Goal: Transaction & Acquisition: Book appointment/travel/reservation

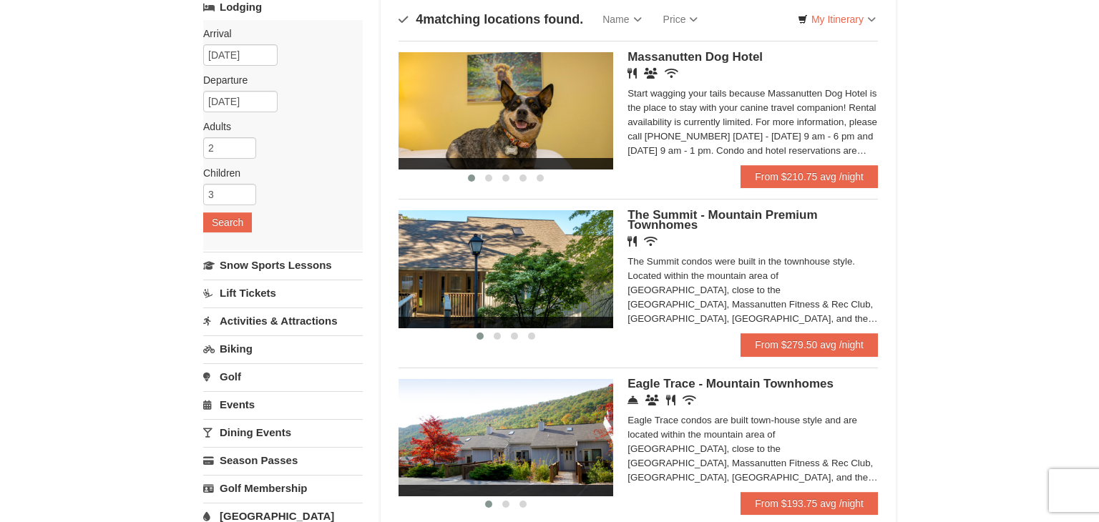
scroll to position [160, 0]
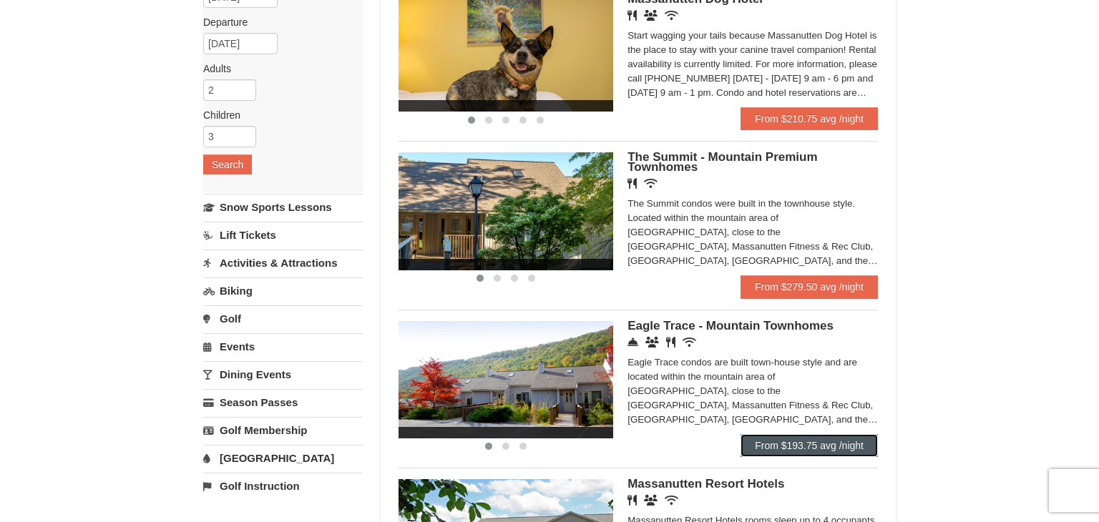
click at [808, 451] on link "From $193.75 avg /night" at bounding box center [809, 445] width 137 height 23
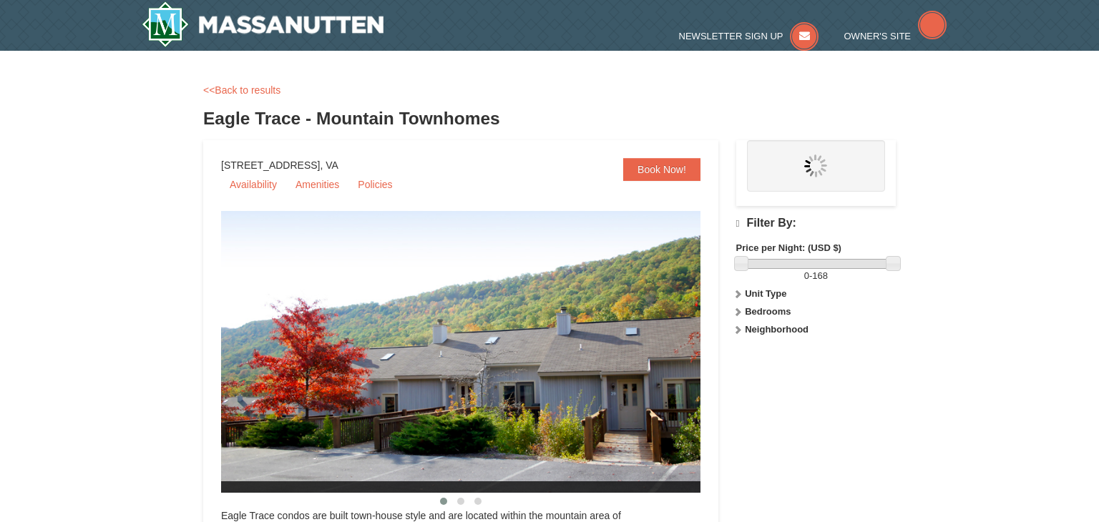
scroll to position [77, 0]
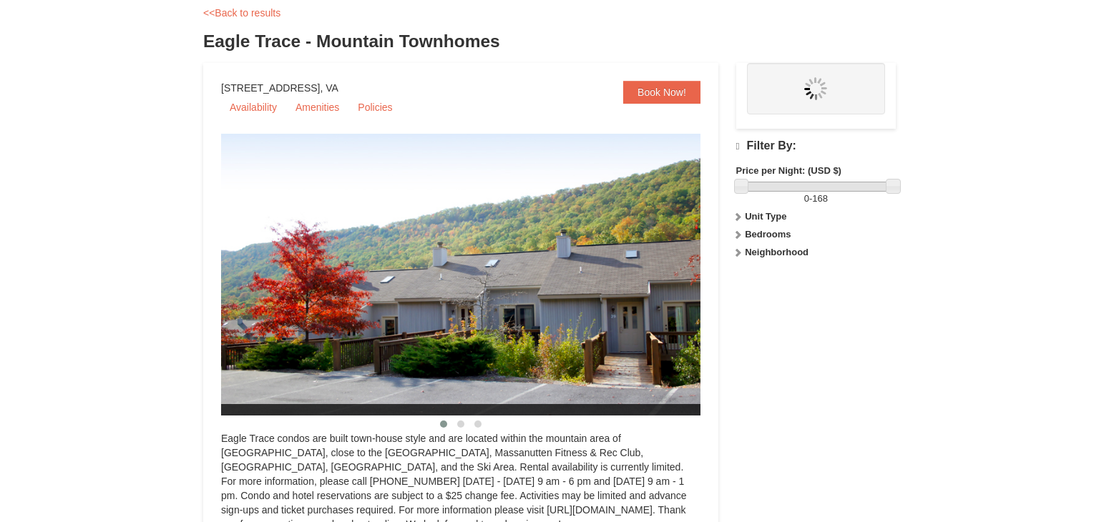
click at [664, 142] on img at bounding box center [478, 275] width 515 height 282
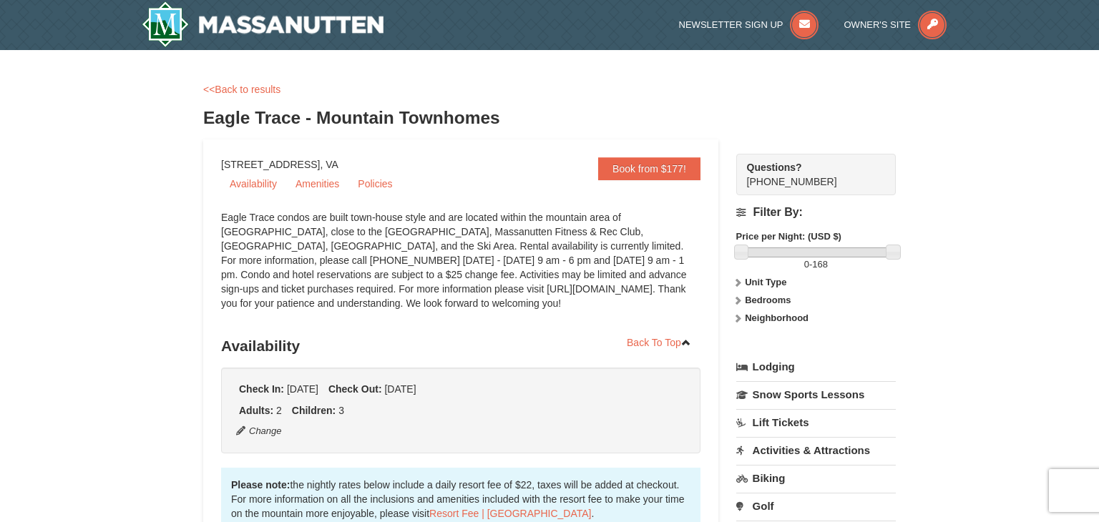
scroll to position [697, 0]
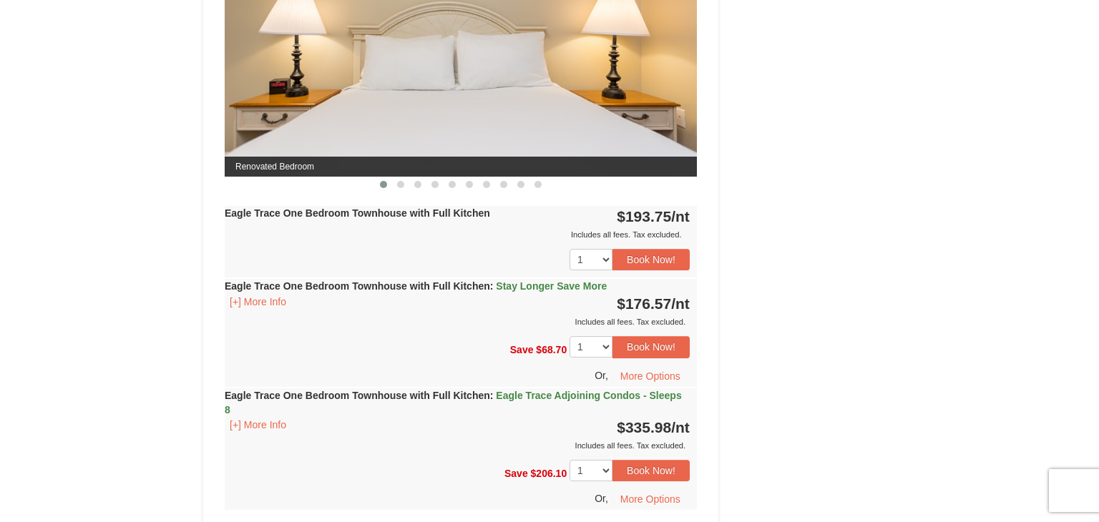
click at [671, 157] on img at bounding box center [461, 47] width 472 height 258
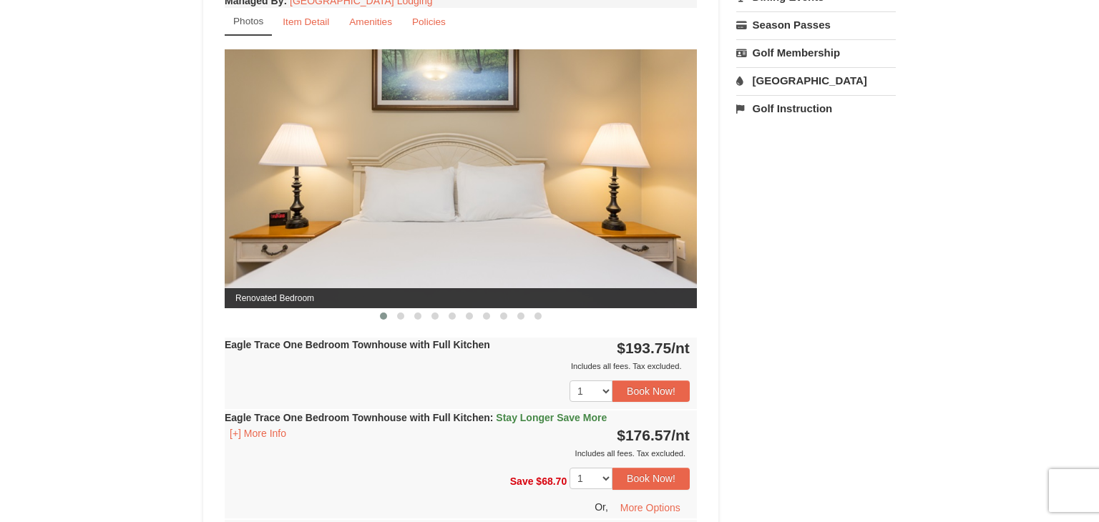
click at [374, 288] on span "Renovated Bedroom" at bounding box center [461, 298] width 472 height 20
click at [423, 210] on img at bounding box center [461, 178] width 472 height 258
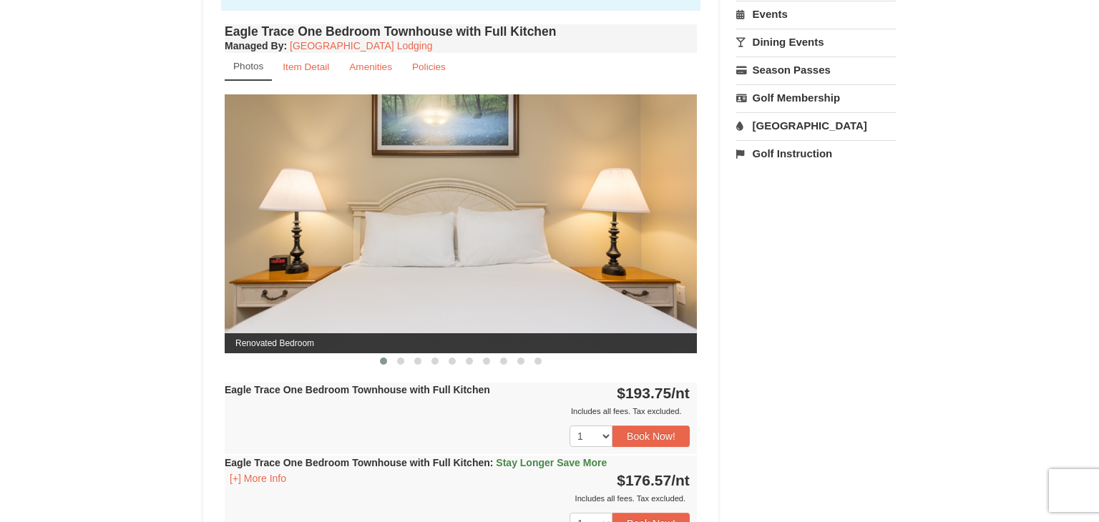
scroll to position [500, 0]
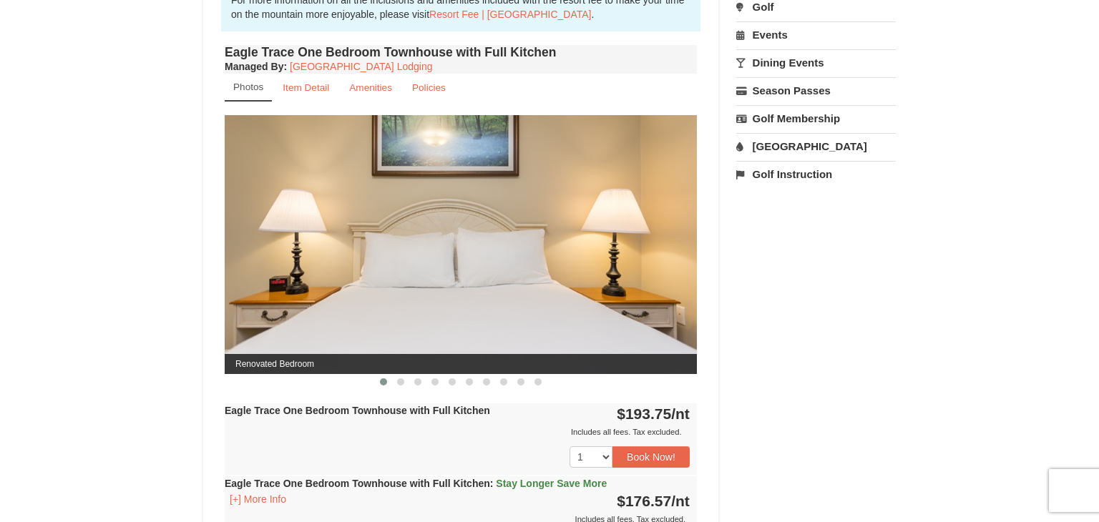
click at [434, 209] on img at bounding box center [461, 244] width 472 height 258
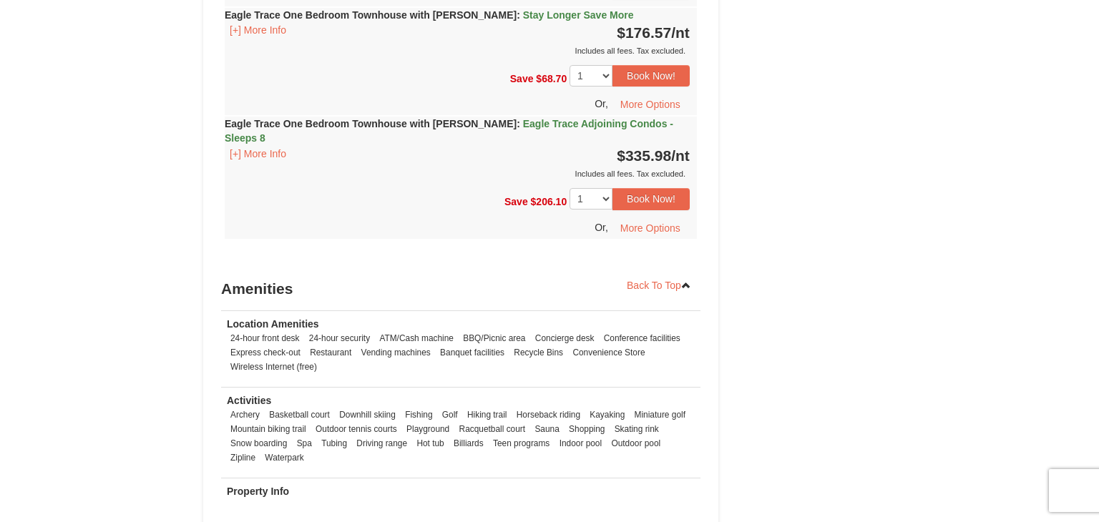
scroll to position [2047, 0]
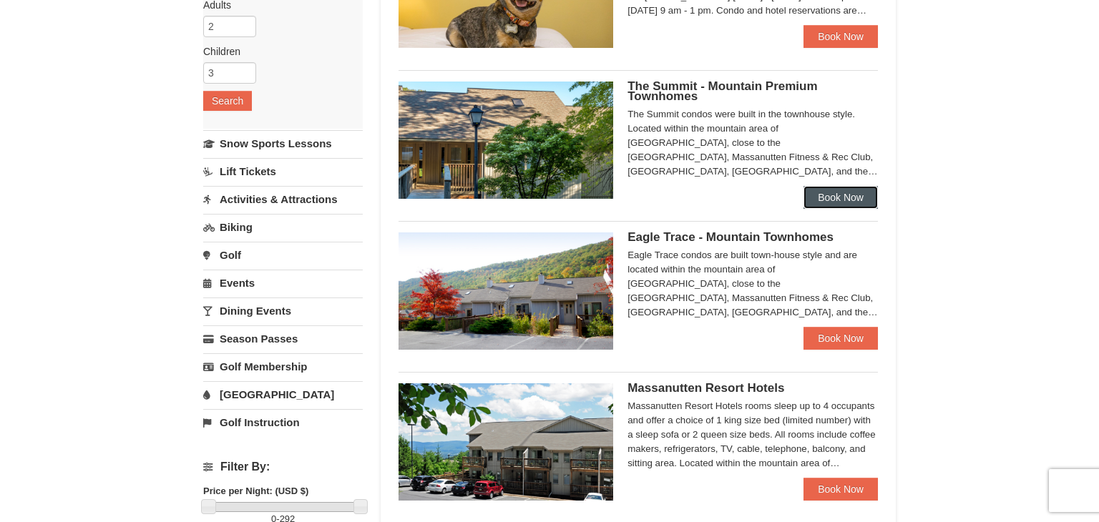
click at [839, 204] on link "Book Now" at bounding box center [841, 197] width 74 height 23
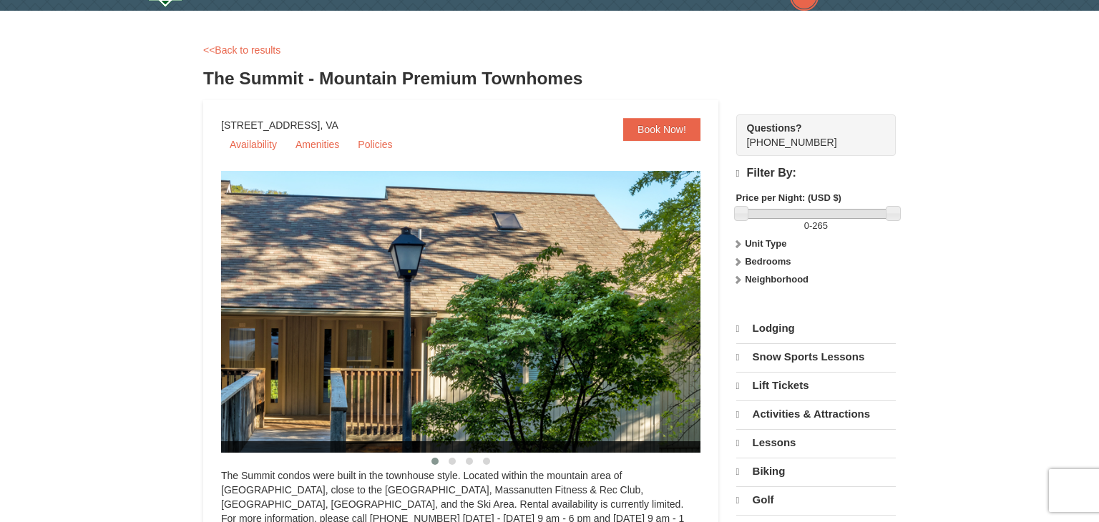
scroll to position [63, 0]
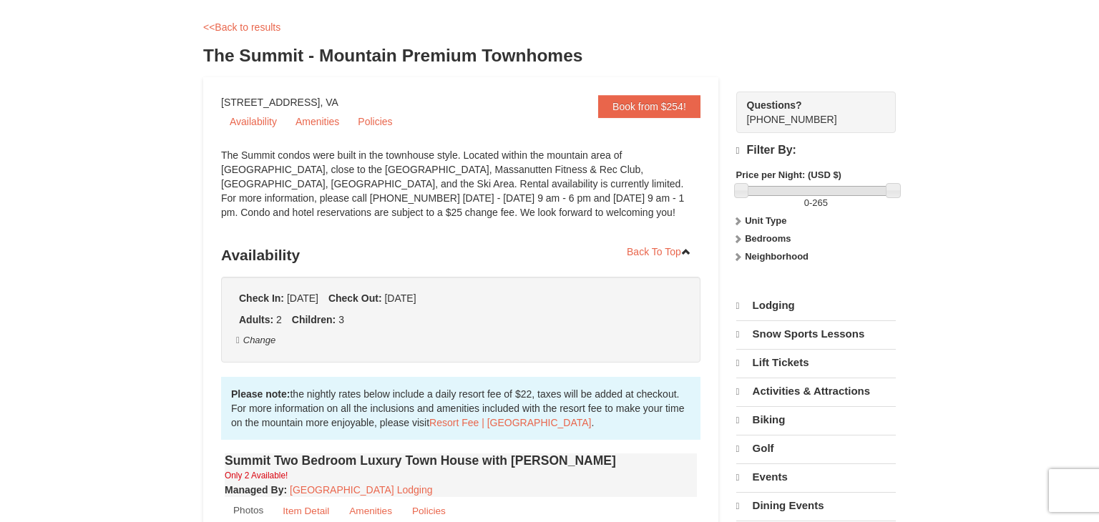
select select "9"
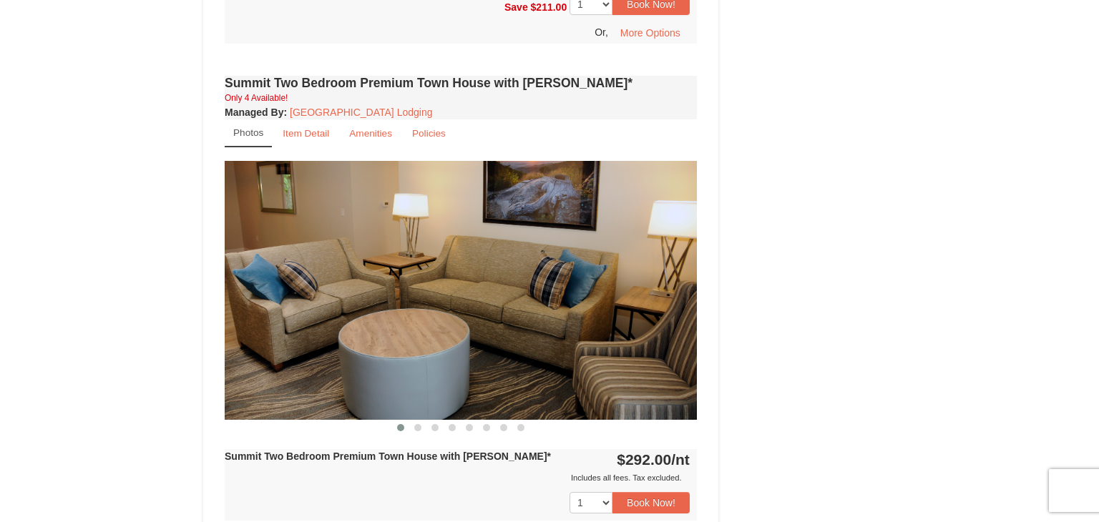
scroll to position [2576, 0]
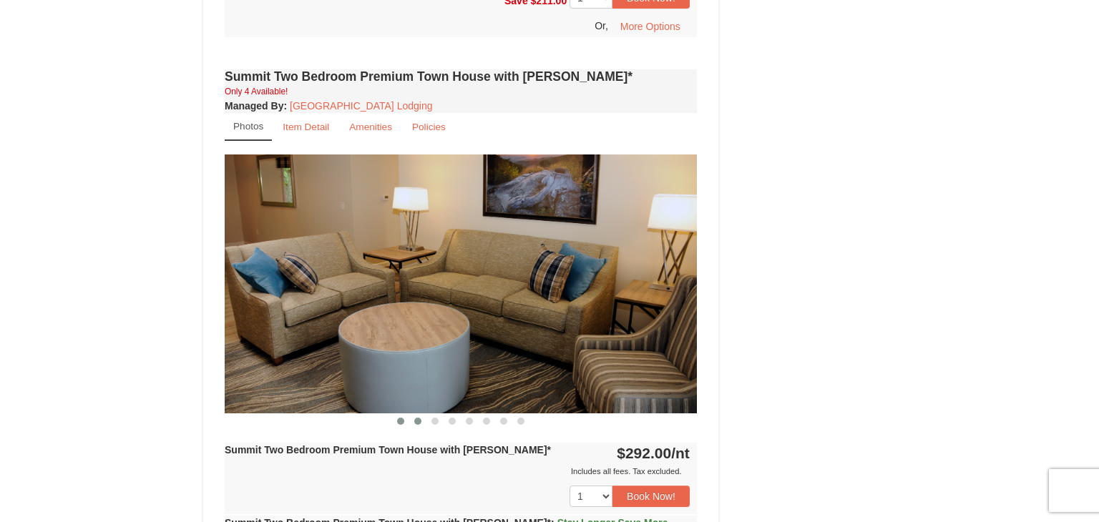
click at [416, 414] on button at bounding box center [417, 421] width 17 height 14
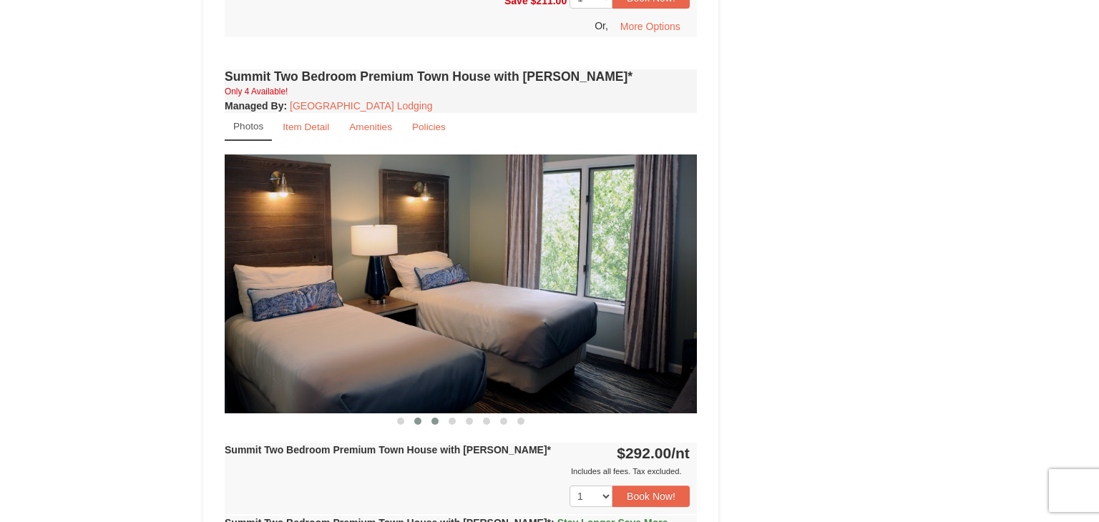
click at [432, 414] on button at bounding box center [435, 421] width 17 height 14
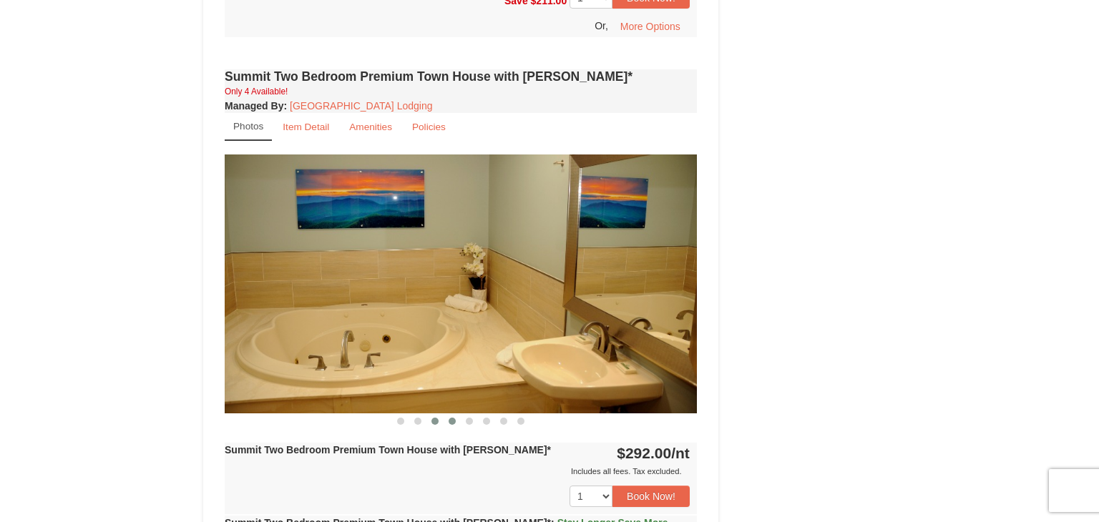
click at [446, 414] on button at bounding box center [452, 421] width 17 height 14
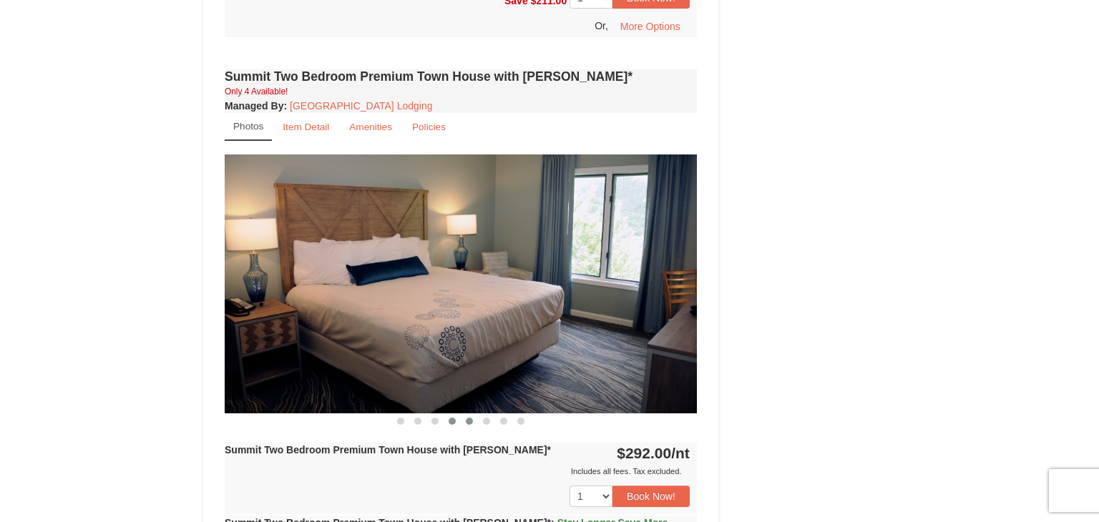
click at [463, 414] on button at bounding box center [469, 421] width 17 height 14
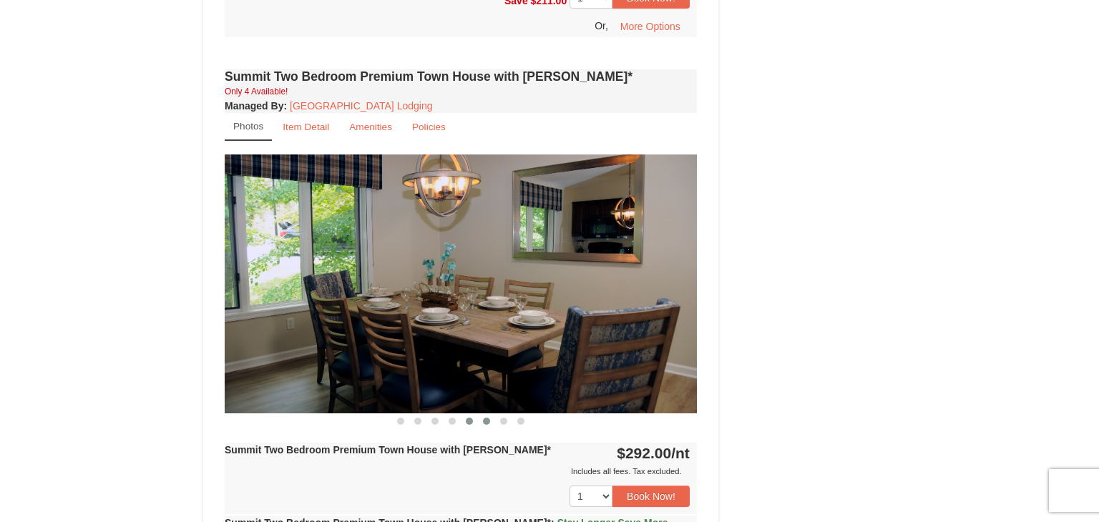
click at [485, 418] on span at bounding box center [486, 421] width 7 height 7
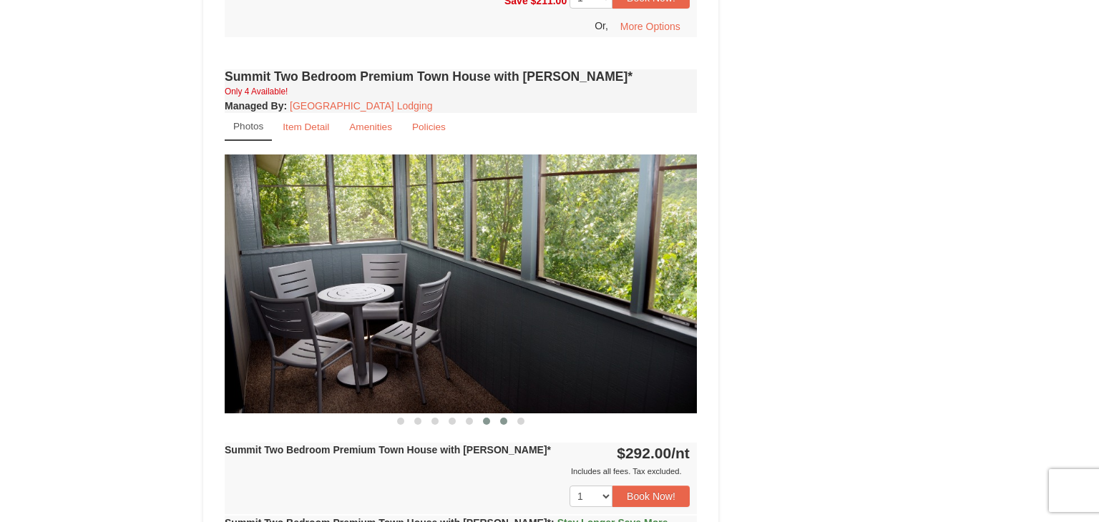
click at [498, 414] on button at bounding box center [503, 421] width 17 height 14
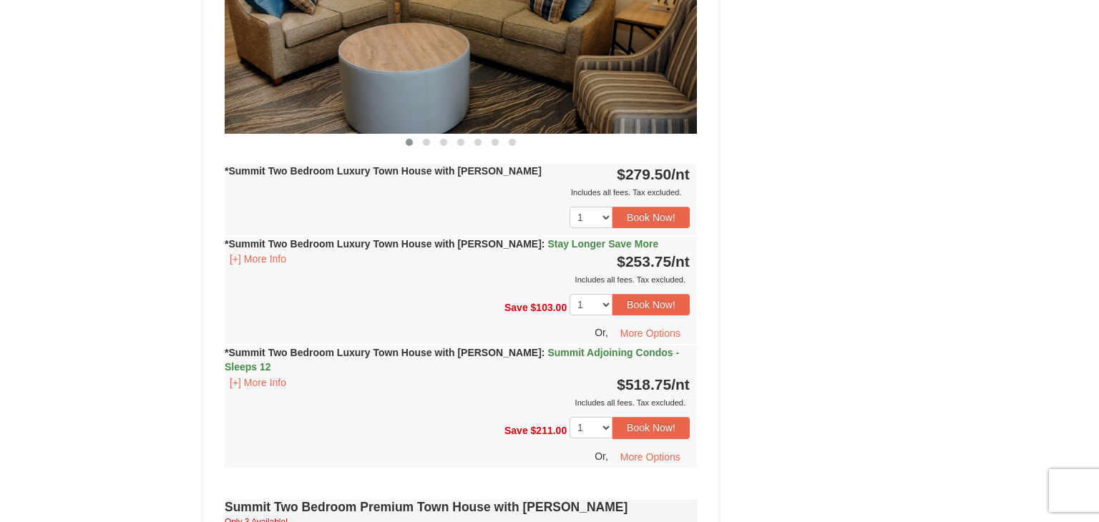
scroll to position [1434, 0]
